Goal: Task Accomplishment & Management: Use online tool/utility

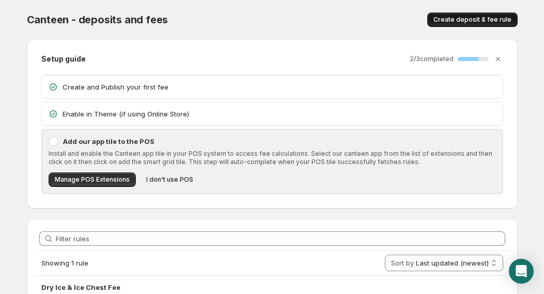
click at [450, 21] on span "Create deposit & fee rule" at bounding box center [473, 20] width 78 height 8
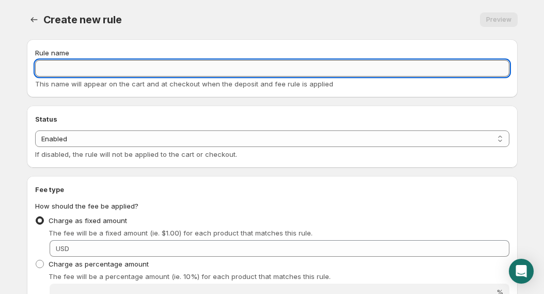
click at [115, 67] on input "Rule name" at bounding box center [272, 68] width 475 height 17
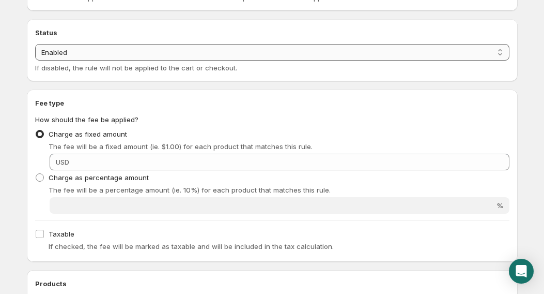
type input "Extra free for 55lbs"
click at [70, 49] on select "Enabled Disabled" at bounding box center [272, 52] width 475 height 17
click at [71, 48] on select "Enabled Disabled" at bounding box center [272, 52] width 475 height 17
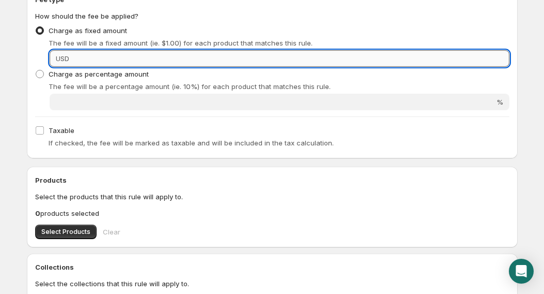
click at [147, 59] on input "Fixed amount" at bounding box center [290, 58] width 437 height 17
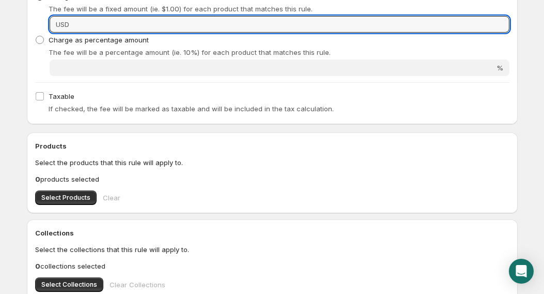
scroll to position [259, 0]
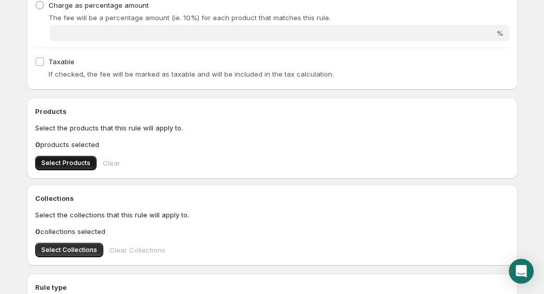
click at [52, 161] on span "Select Products" at bounding box center [65, 163] width 49 height 8
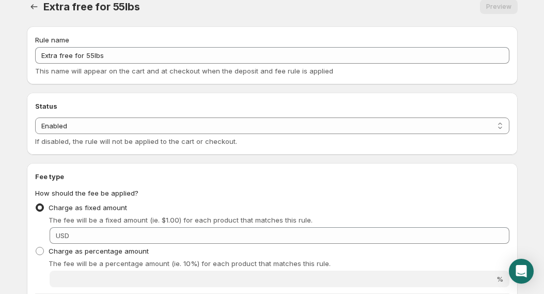
scroll to position [82, 0]
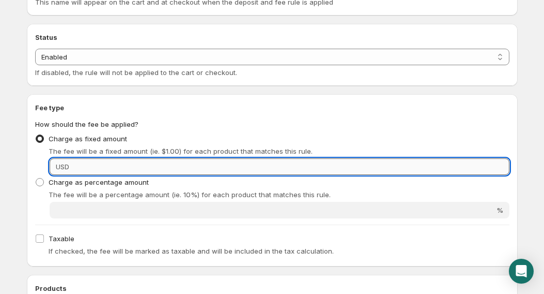
click at [266, 163] on input "Fixed amount" at bounding box center [290, 166] width 437 height 17
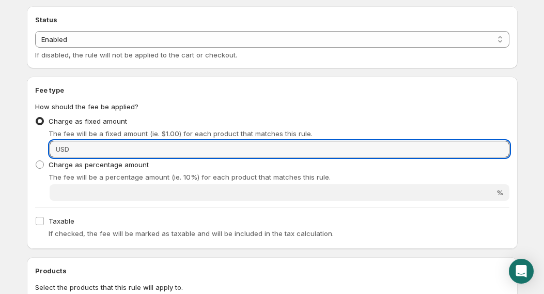
click at [207, 174] on p "The fee will be a percentage amount (ie. 10%) for each product that matches thi…" at bounding box center [279, 177] width 461 height 10
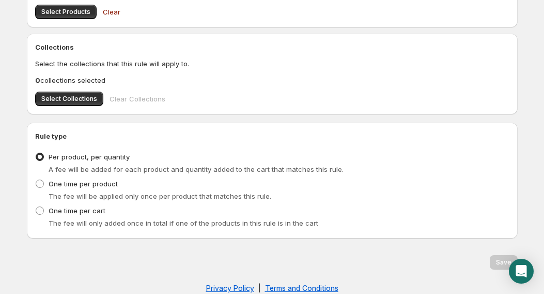
scroll to position [427, 0]
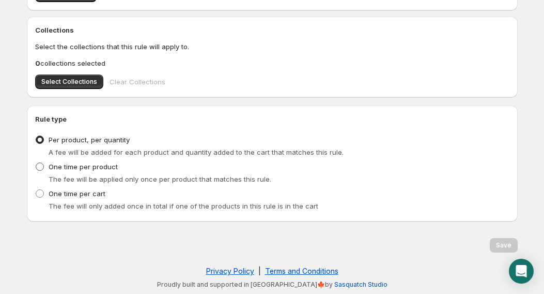
click at [97, 165] on span "One time per product" at bounding box center [83, 166] width 69 height 8
click at [36, 163] on input "One time per product" at bounding box center [36, 162] width 1 height 1
radio input "true"
click at [236, 153] on span "A fee will be added for each product and quantity added to the cart that matche…" at bounding box center [196, 152] width 295 height 8
click at [125, 142] on span "Per product, per quantity" at bounding box center [89, 139] width 81 height 8
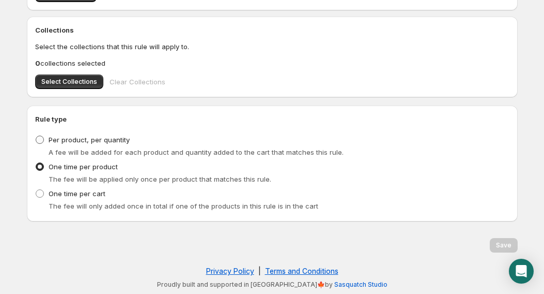
click at [36, 136] on input "Per product, per quantity" at bounding box center [36, 135] width 1 height 1
radio input "true"
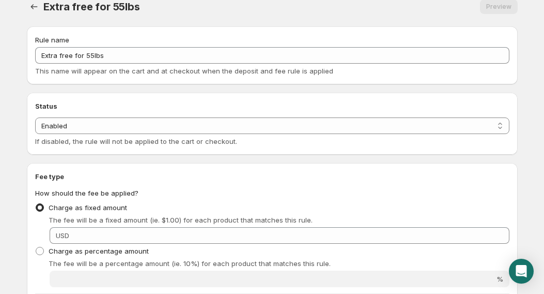
scroll to position [0, 0]
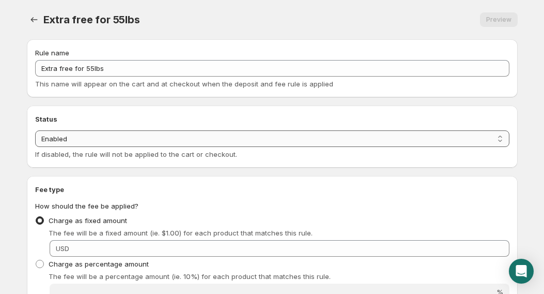
click at [290, 141] on select "Enabled Disabled" at bounding box center [272, 138] width 475 height 17
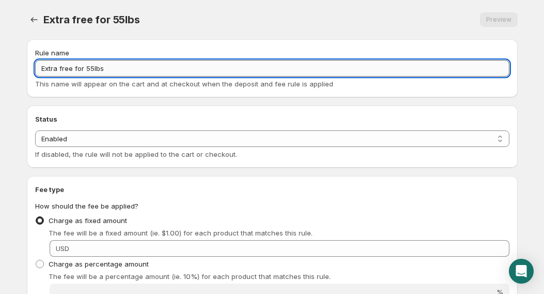
click at [258, 65] on input "Extra free for 55lbs" at bounding box center [272, 68] width 475 height 17
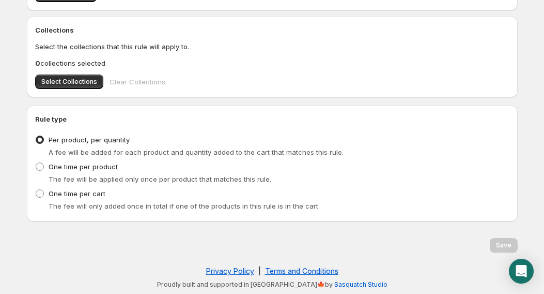
scroll to position [340, 0]
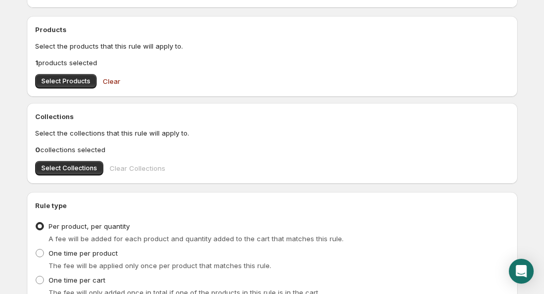
click at [70, 175] on div "Collections Select the collections that this rule will apply to. 0 collections …" at bounding box center [272, 143] width 491 height 81
click at [70, 172] on span "Select Collections" at bounding box center [69, 168] width 56 height 8
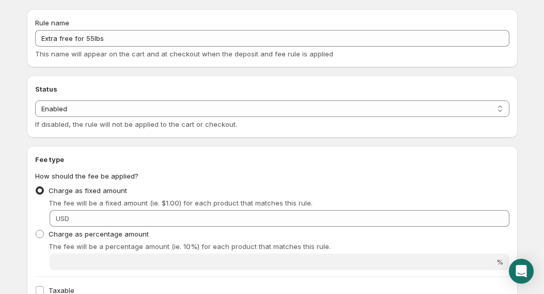
scroll to position [0, 0]
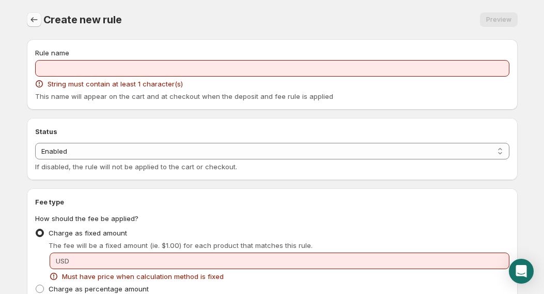
click at [39, 19] on icon "Settings" at bounding box center [34, 19] width 10 height 10
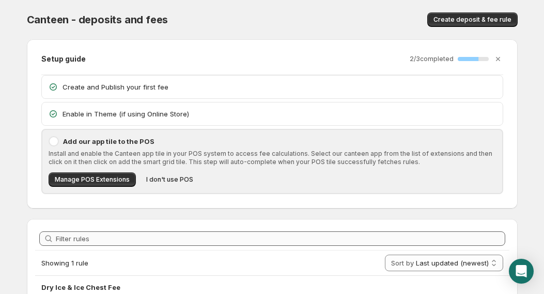
scroll to position [17, 0]
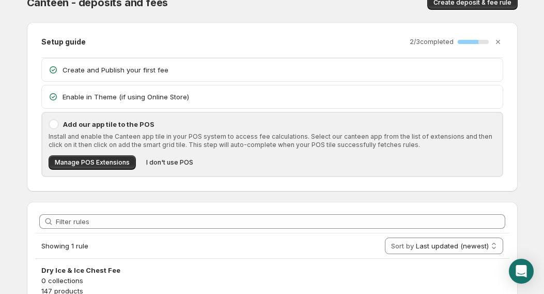
click at [162, 69] on p "Create and Publish your first fee" at bounding box center [280, 70] width 434 height 10
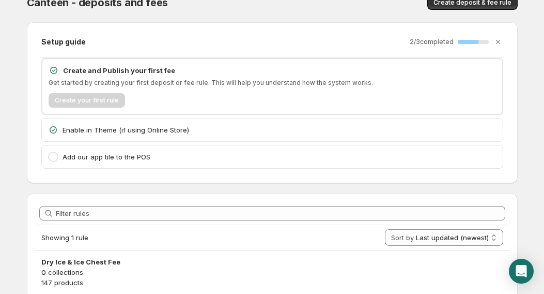
scroll to position [58, 0]
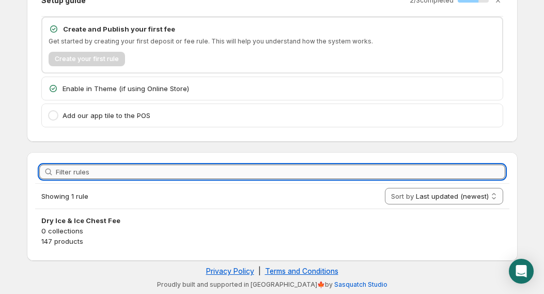
click at [162, 171] on input "Filter rules" at bounding box center [281, 171] width 450 height 14
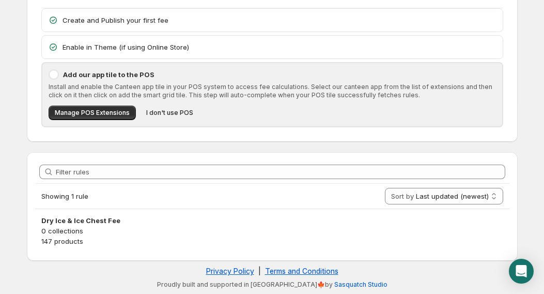
scroll to position [50, 0]
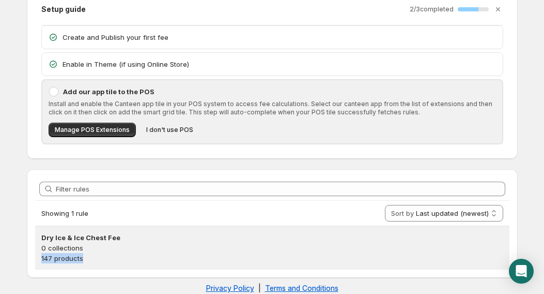
click at [102, 252] on div "Dry Ice & Ice Chest Fee 0 collections 147 products" at bounding box center [272, 247] width 462 height 31
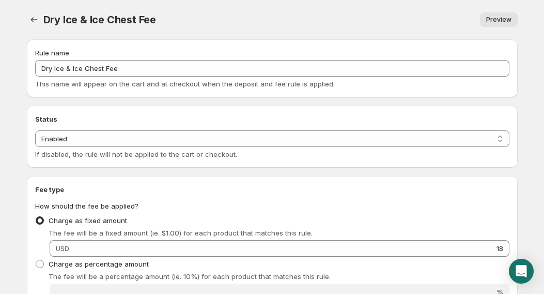
click at [495, 19] on span "Preview" at bounding box center [499, 20] width 25 height 8
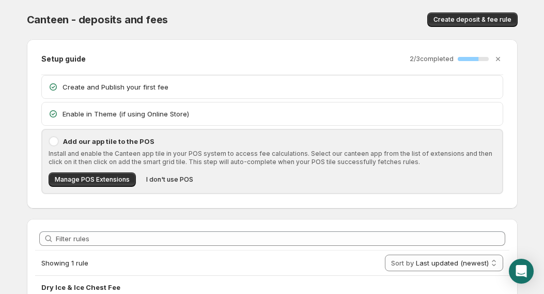
scroll to position [52, 0]
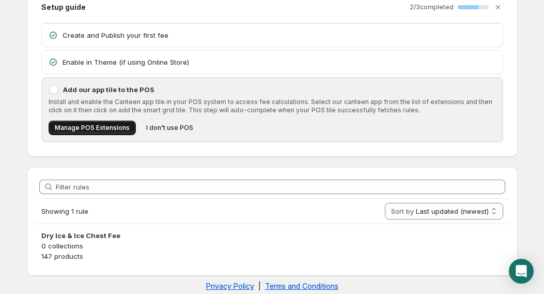
click at [107, 126] on span "Manage POS Extensions" at bounding box center [92, 128] width 75 height 8
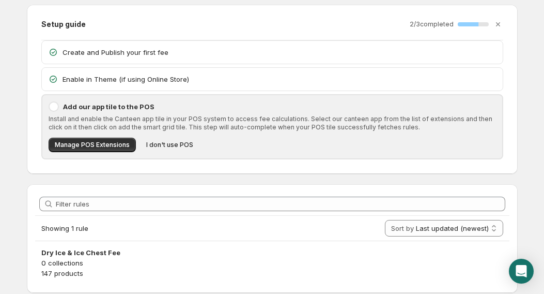
scroll to position [0, 0]
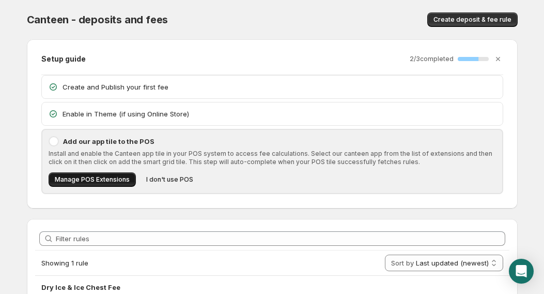
click at [83, 180] on span "Manage POS Extensions" at bounding box center [92, 179] width 75 height 8
